Goal: Find specific page/section: Find specific page/section

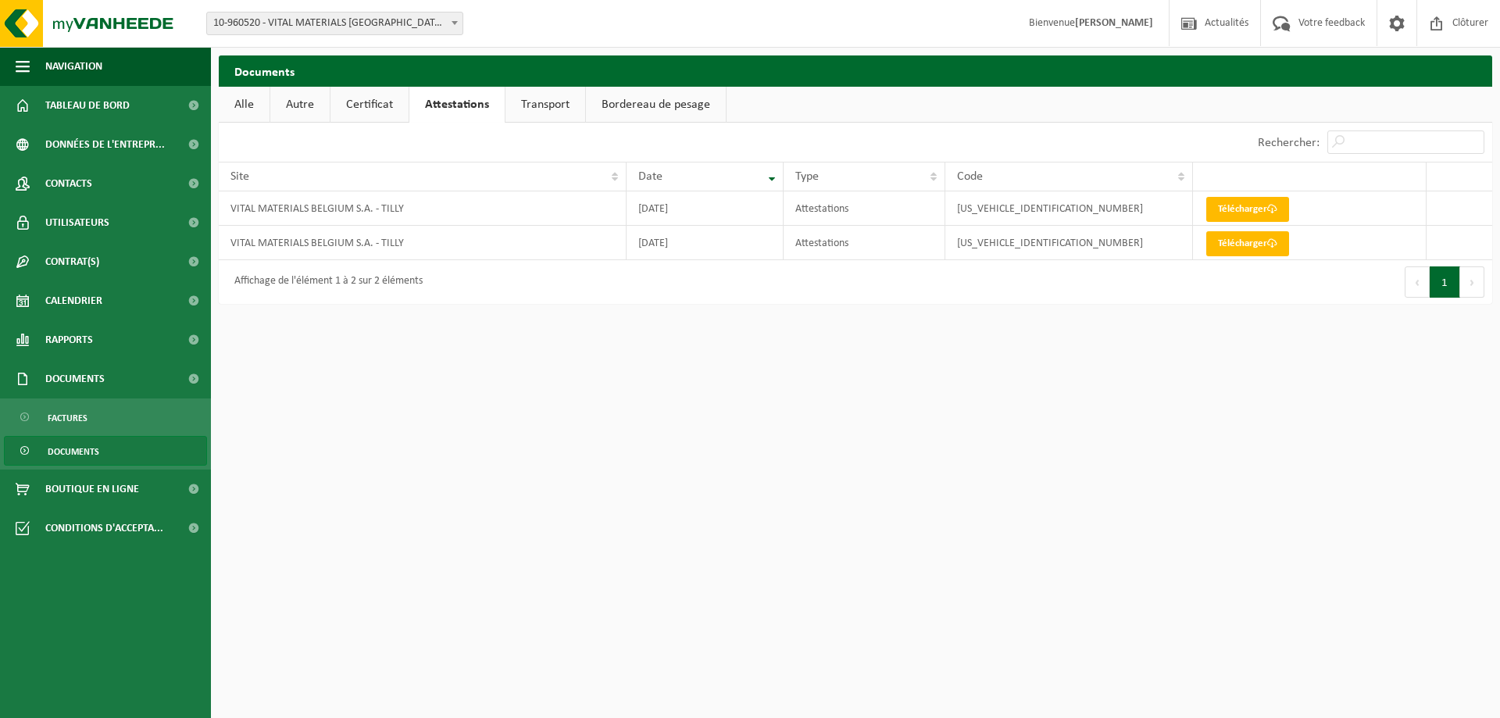
click at [66, 456] on span "Documents" at bounding box center [74, 452] width 52 height 30
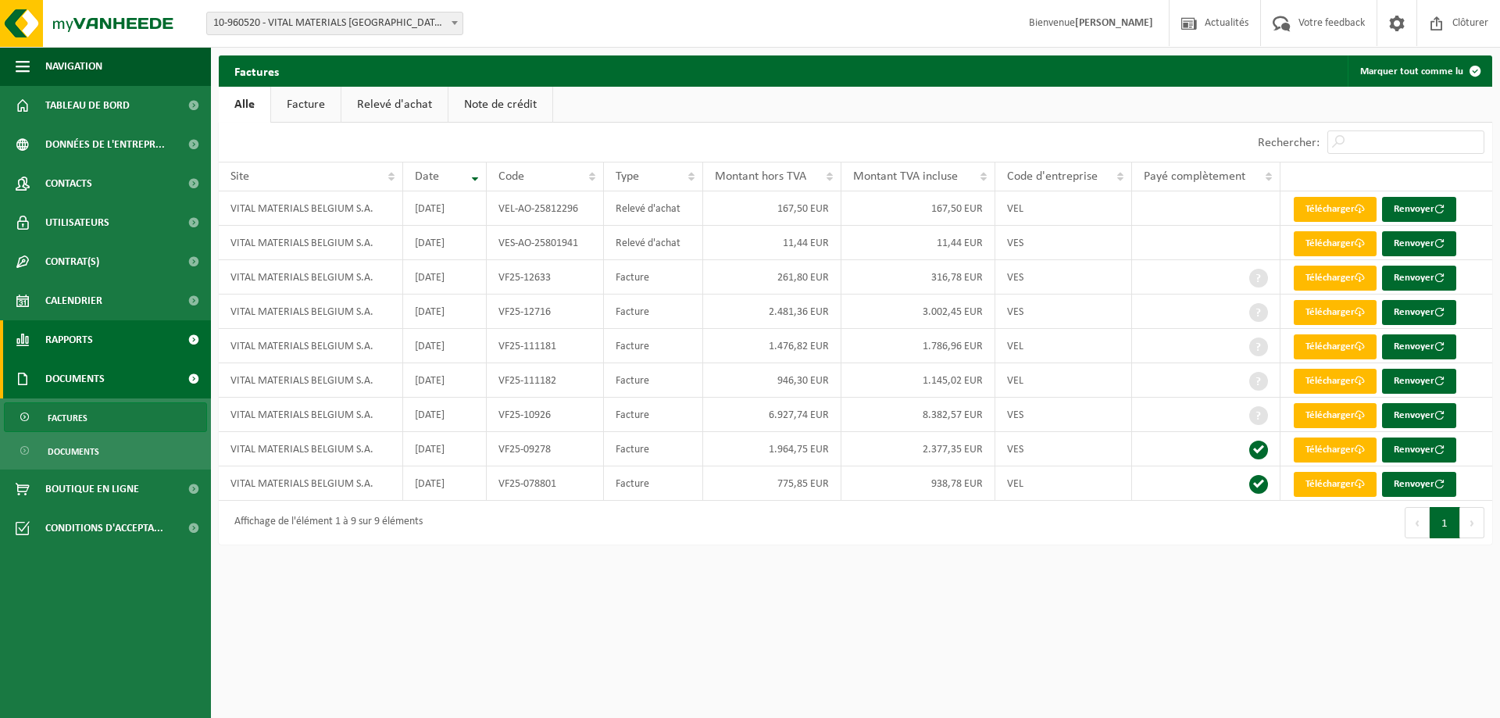
click at [80, 348] on span "Rapports" at bounding box center [69, 339] width 48 height 39
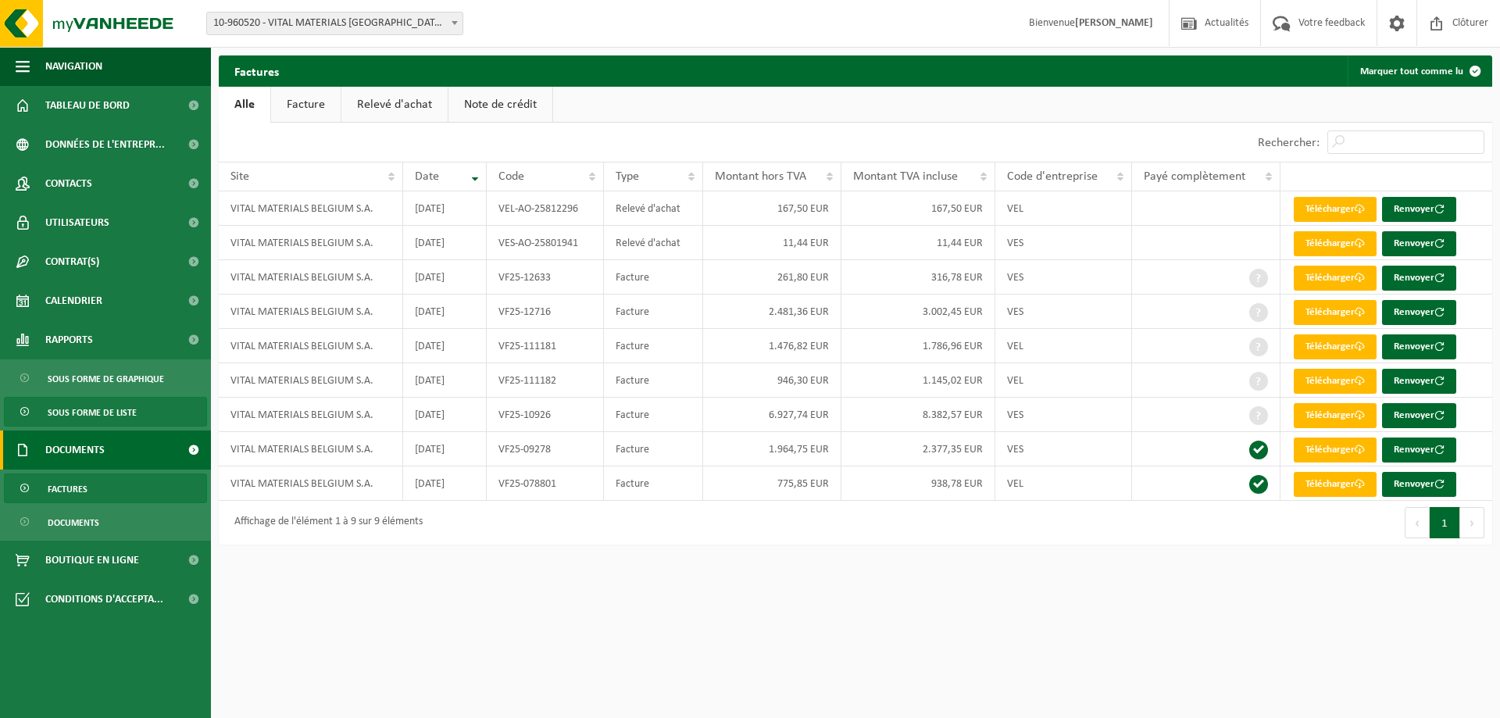
click at [80, 405] on span "Sous forme de liste" at bounding box center [92, 413] width 89 height 30
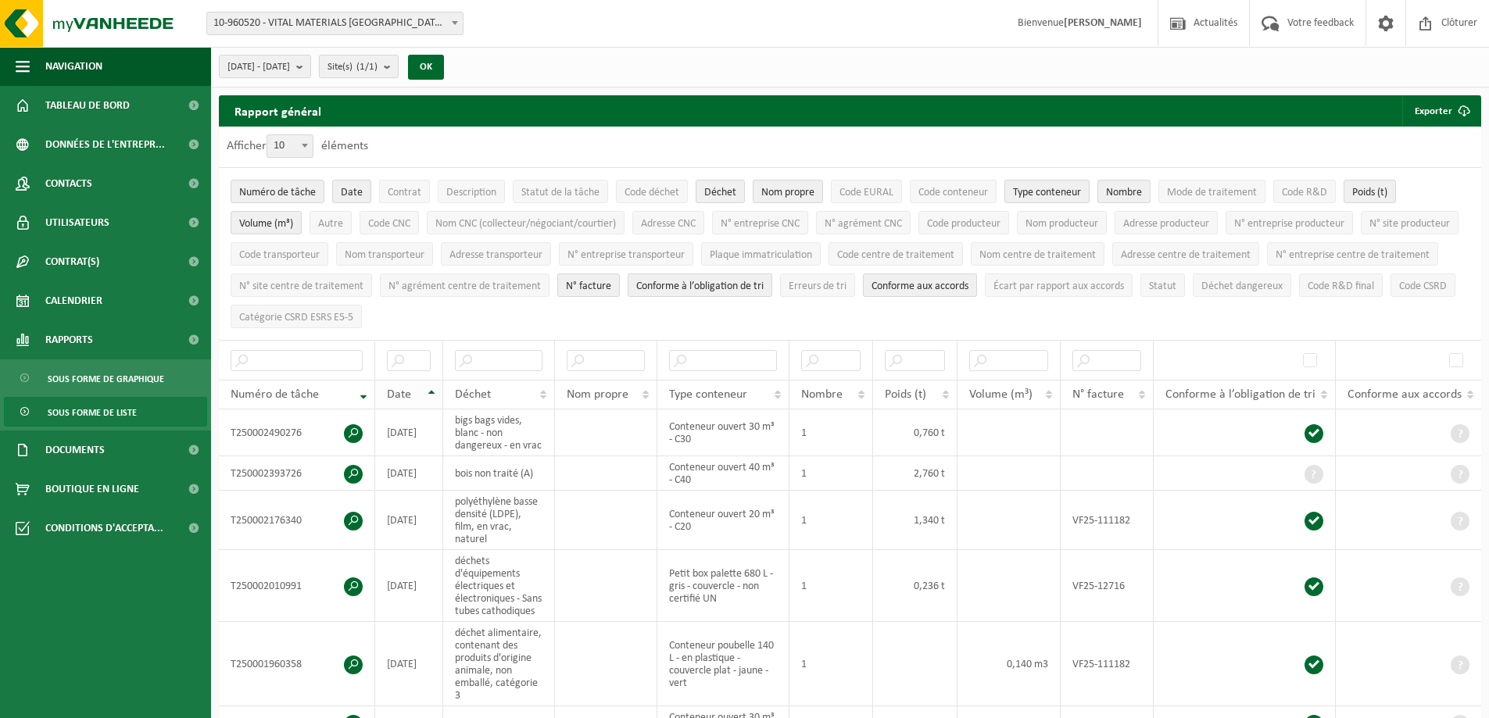
click at [417, 395] on div "Date" at bounding box center [405, 394] width 36 height 13
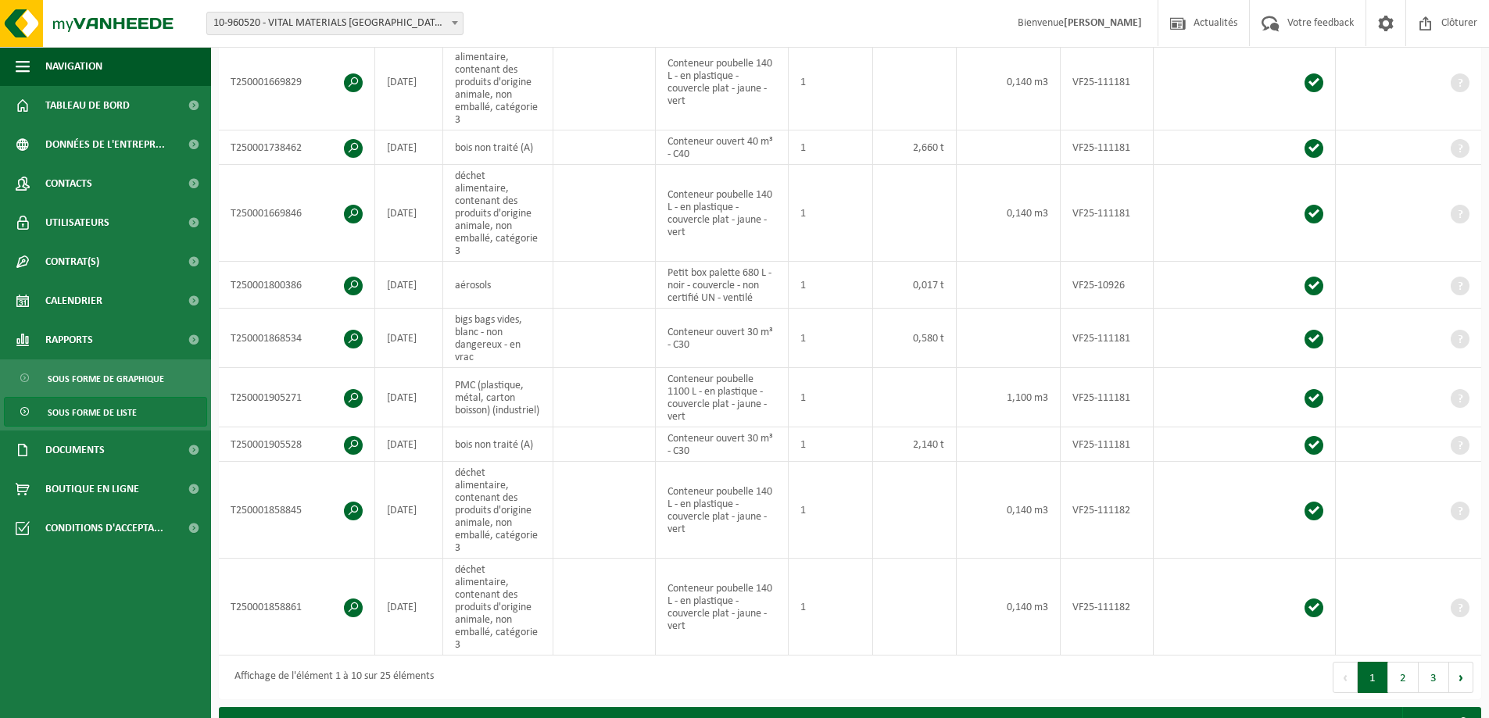
scroll to position [703, 0]
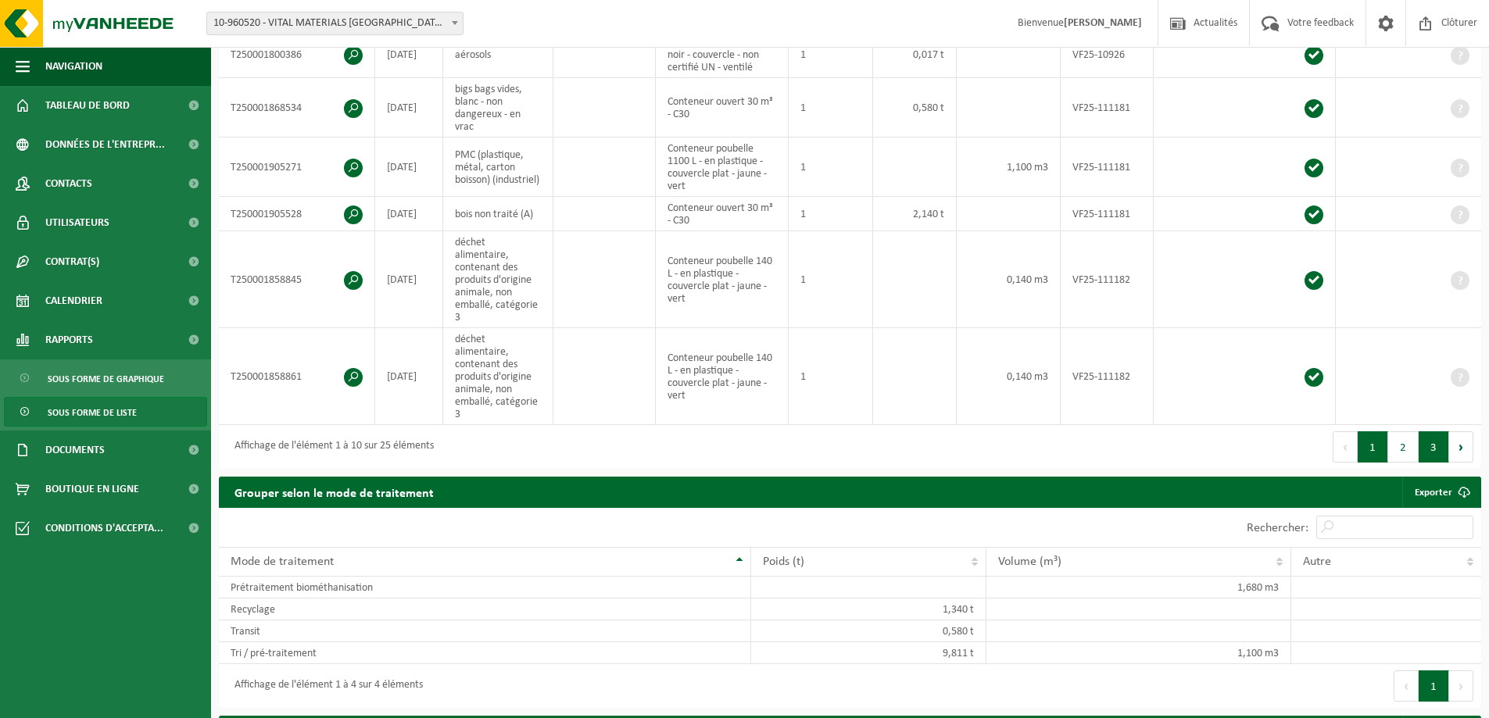
click at [1422, 431] on button "3" at bounding box center [1433, 446] width 30 height 31
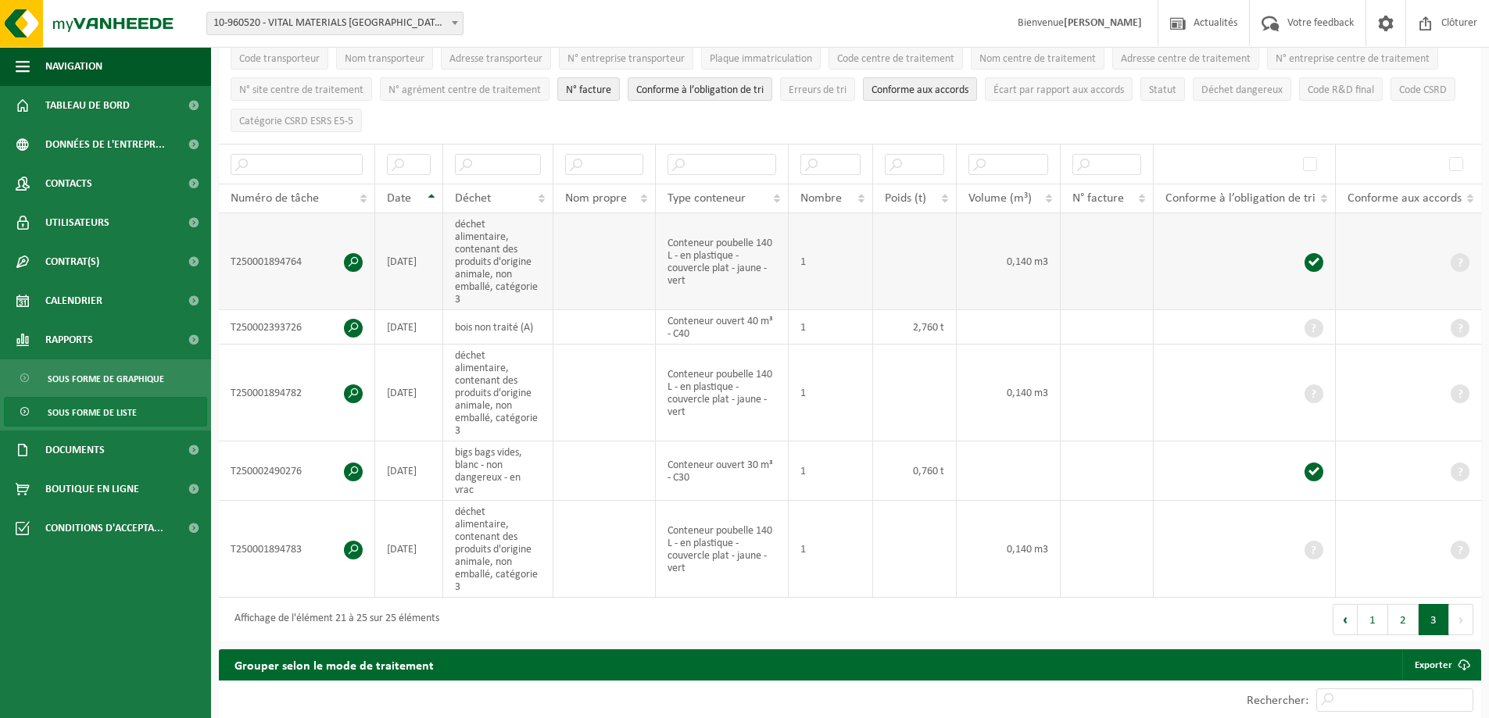
scroll to position [78, 0]
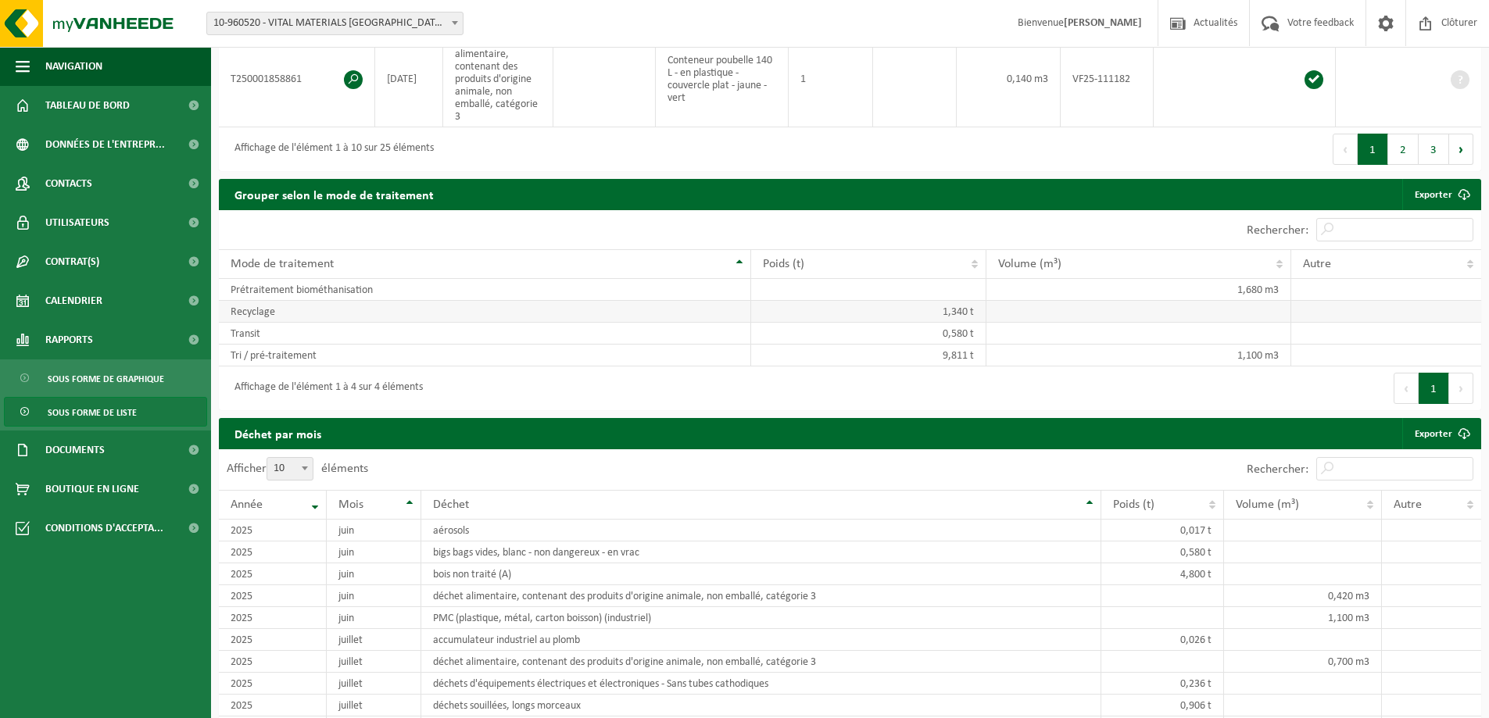
scroll to position [892, 0]
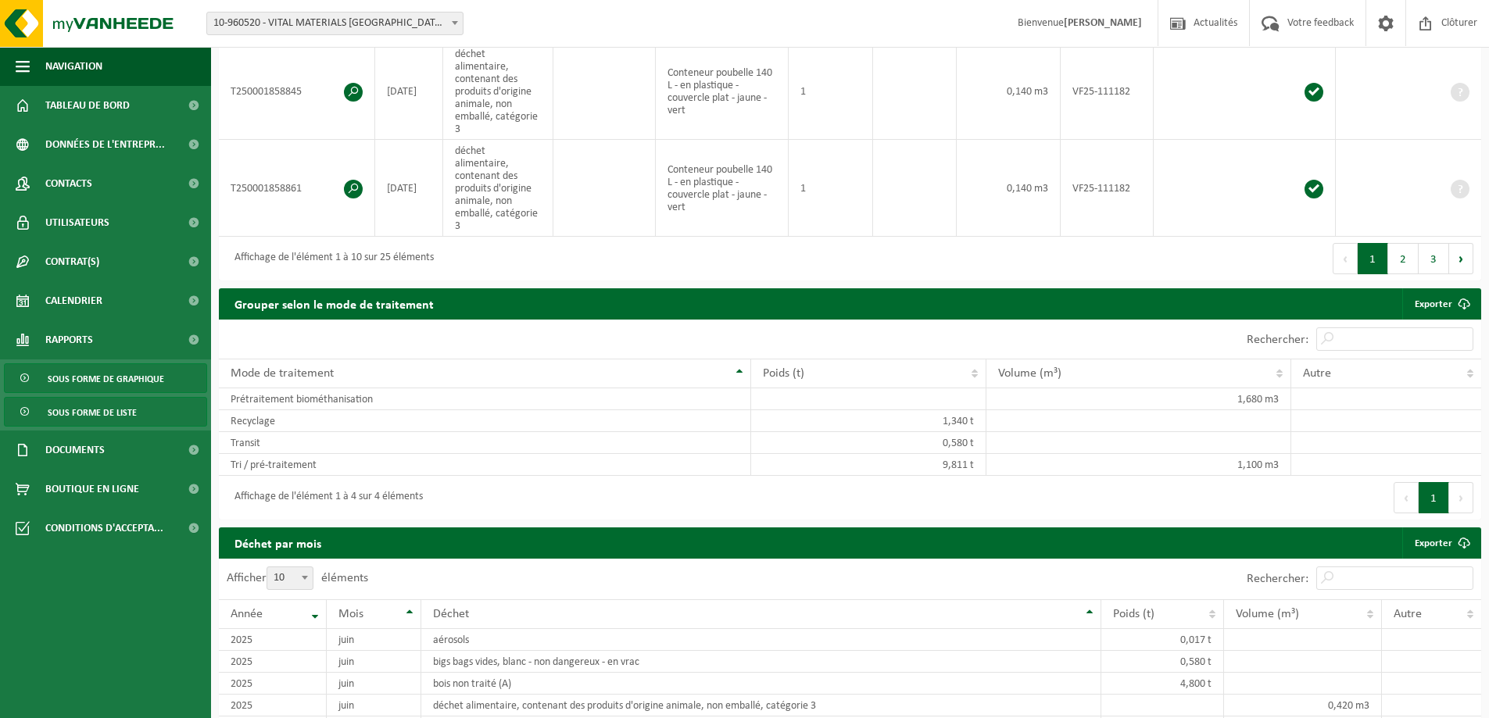
click at [106, 380] on span "Sous forme de graphique" at bounding box center [106, 379] width 116 height 30
